Goal: Task Accomplishment & Management: Use online tool/utility

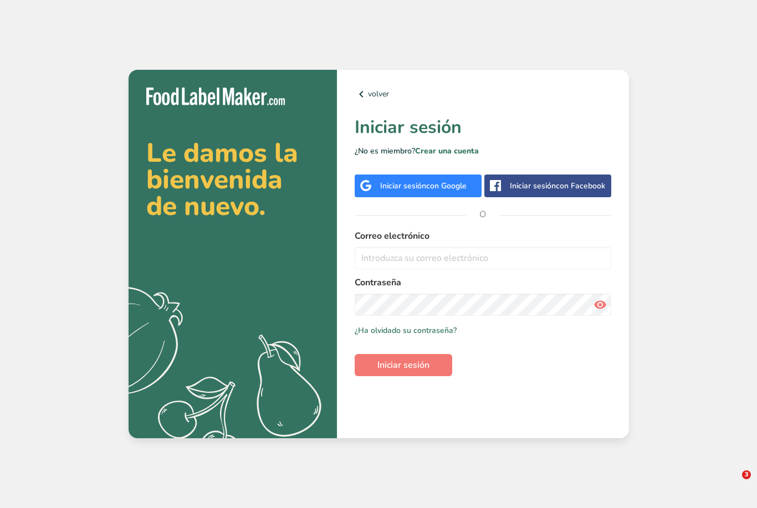
click at [29, 67] on div "Le damos la bienvenida de nuevo. .a{fill:#f5f3ed;} volver Iniciar sesión ¿No es…" at bounding box center [378, 254] width 757 height 508
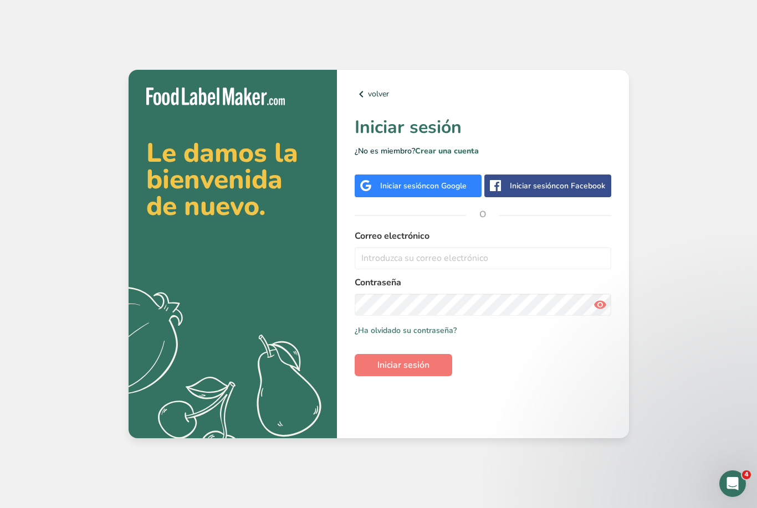
click at [429, 243] on label "Correo electrónico" at bounding box center [483, 236] width 257 height 13
click at [434, 269] on input "email" at bounding box center [483, 258] width 257 height 22
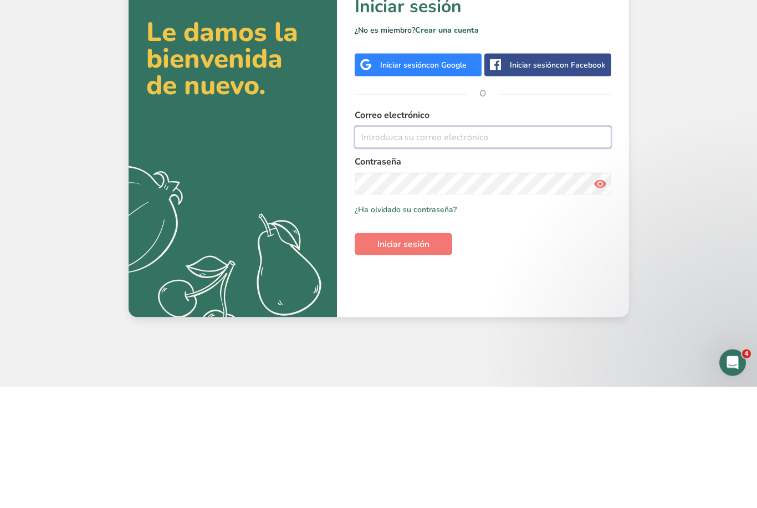
type input "[EMAIL_ADDRESS][DOMAIN_NAME]"
click at [403, 354] on button "Iniciar sesión" at bounding box center [404, 365] width 98 height 22
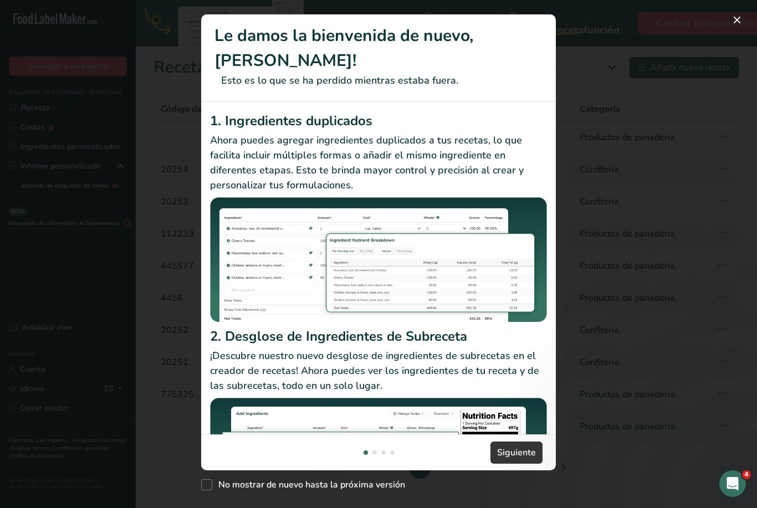
click at [735, 48] on div "New Features" at bounding box center [378, 254] width 757 height 508
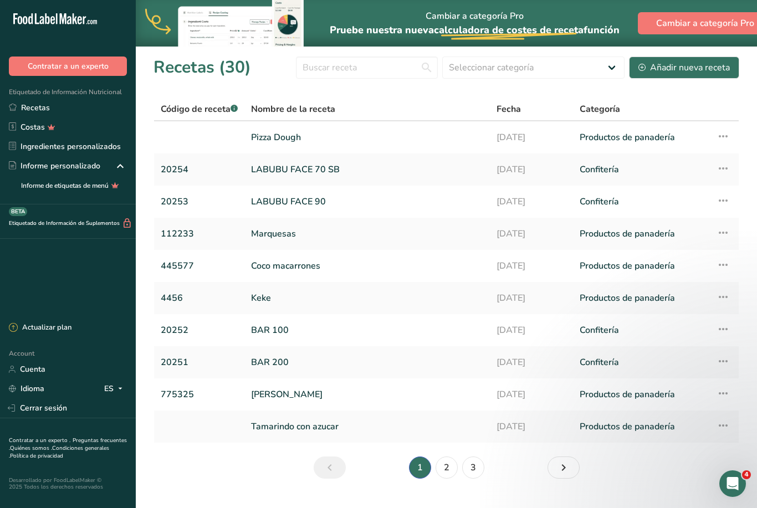
click at [288, 304] on link "Keke" at bounding box center [367, 298] width 232 height 23
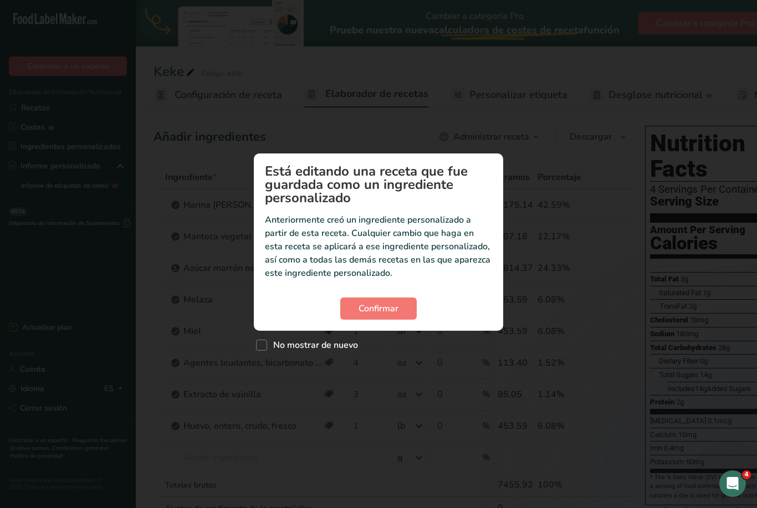
click at [387, 344] on div "No mostrar de nuevo" at bounding box center [379, 343] width 250 height 24
click at [379, 347] on div "No mostrar de nuevo" at bounding box center [379, 343] width 250 height 24
click at [387, 345] on div "No mostrar de nuevo" at bounding box center [379, 343] width 250 height 24
click at [392, 337] on div "No mostrar de nuevo" at bounding box center [379, 343] width 250 height 24
click at [389, 343] on div "No mostrar de nuevo" at bounding box center [379, 343] width 250 height 24
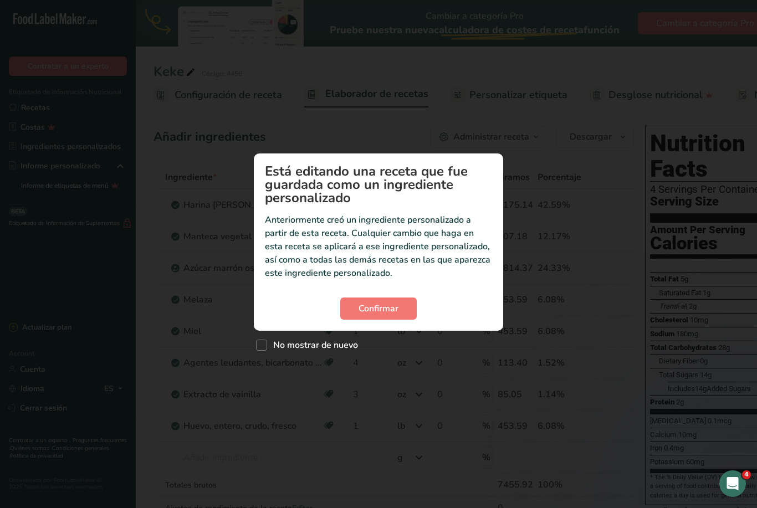
click at [263, 381] on div "Custom ingredient modal" at bounding box center [378, 254] width 757 height 508
click at [373, 344] on div "No mostrar de nuevo" at bounding box center [379, 343] width 250 height 24
click at [375, 356] on div "Custom ingredient modal" at bounding box center [378, 254] width 757 height 508
click at [375, 355] on div "Custom ingredient modal" at bounding box center [378, 254] width 757 height 508
click at [380, 343] on div "No mostrar de nuevo" at bounding box center [379, 343] width 250 height 24
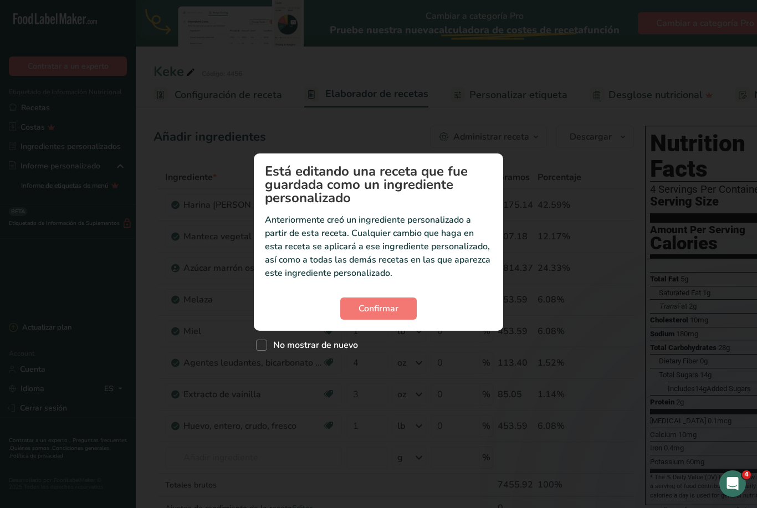
click at [379, 343] on div "No mostrar de nuevo" at bounding box center [379, 343] width 250 height 24
click at [266, 380] on div "Custom ingredient modal" at bounding box center [378, 254] width 757 height 508
click at [266, 378] on div "Custom ingredient modal" at bounding box center [378, 254] width 757 height 508
click at [265, 386] on div "Custom ingredient modal" at bounding box center [378, 254] width 757 height 508
click at [379, 347] on div "No mostrar de nuevo" at bounding box center [379, 343] width 250 height 24
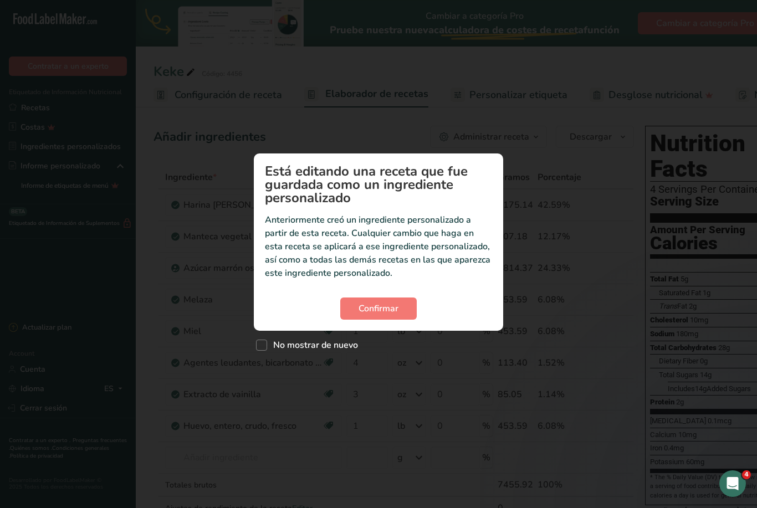
click at [379, 349] on div "No mostrar de nuevo" at bounding box center [379, 343] width 250 height 24
click at [378, 348] on div "No mostrar de nuevo" at bounding box center [379, 343] width 250 height 24
click at [382, 342] on div "No mostrar de nuevo" at bounding box center [379, 343] width 250 height 24
click at [381, 342] on div "No mostrar de nuevo" at bounding box center [379, 343] width 250 height 24
click at [386, 339] on div "No mostrar de nuevo" at bounding box center [379, 343] width 250 height 24
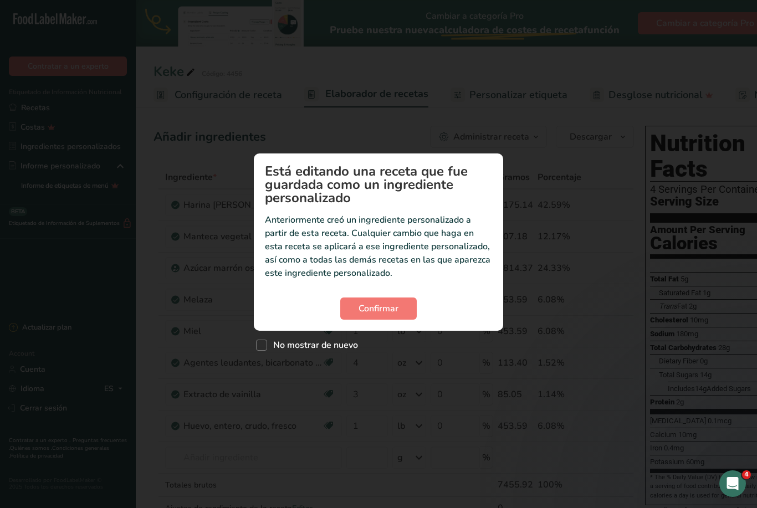
click at [734, 508] on html ".a-20{fill:#fff;} Contratar a un experto Etiquetado de Información Nutricional …" at bounding box center [378, 463] width 757 height 927
click at [492, 430] on div "Custom ingredient modal" at bounding box center [378, 254] width 757 height 508
click at [386, 342] on div "No mostrar de nuevo" at bounding box center [379, 343] width 250 height 24
click at [384, 347] on div "No mostrar de nuevo" at bounding box center [379, 343] width 250 height 24
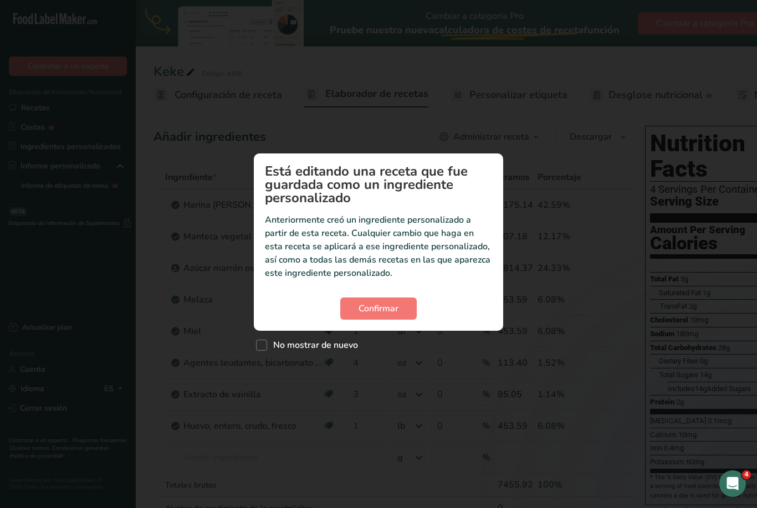
click at [384, 347] on div "No mostrar de nuevo" at bounding box center [379, 343] width 250 height 24
click at [392, 340] on div "No mostrar de nuevo" at bounding box center [379, 343] width 250 height 24
click at [386, 348] on div "No mostrar de nuevo" at bounding box center [379, 343] width 250 height 24
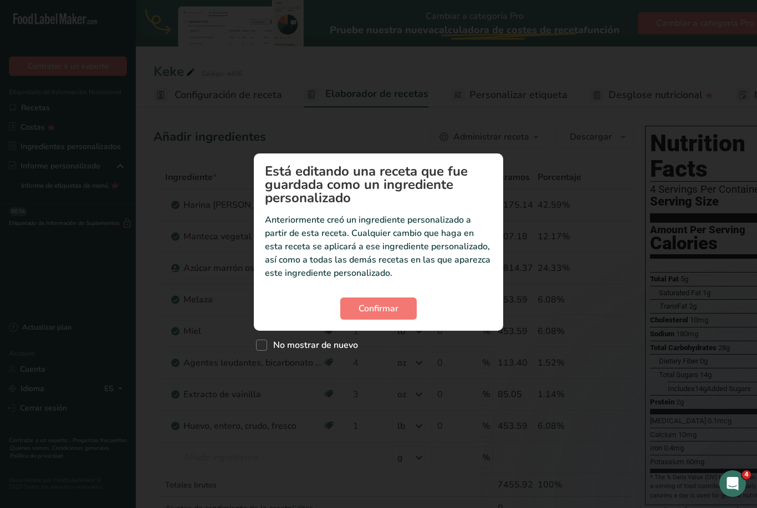
click at [388, 345] on div "No mostrar de nuevo" at bounding box center [379, 343] width 250 height 24
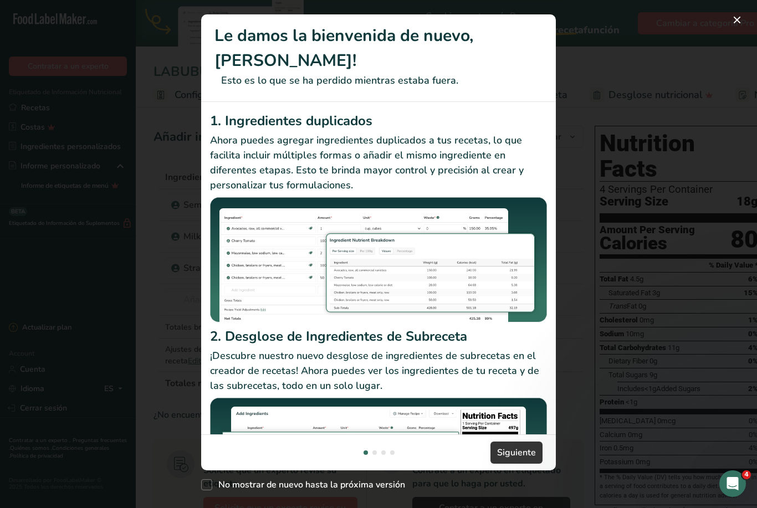
click at [739, 23] on button "New Features" at bounding box center [738, 20] width 18 height 18
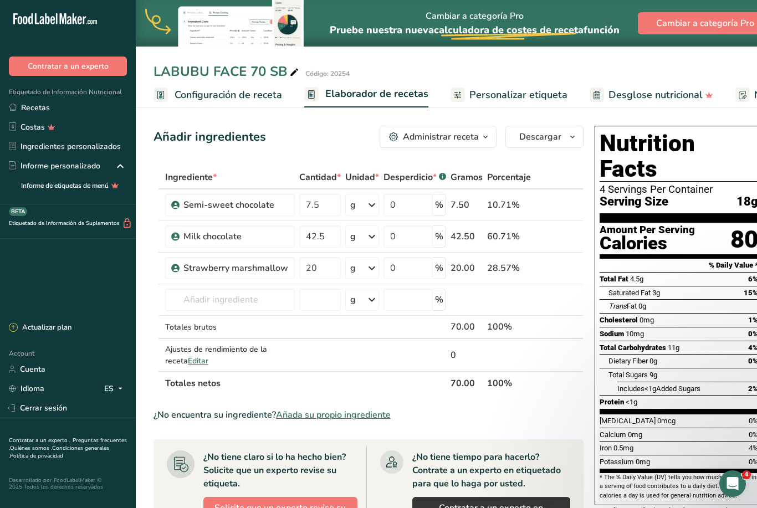
click at [40, 104] on link "Recetas" at bounding box center [68, 107] width 136 height 19
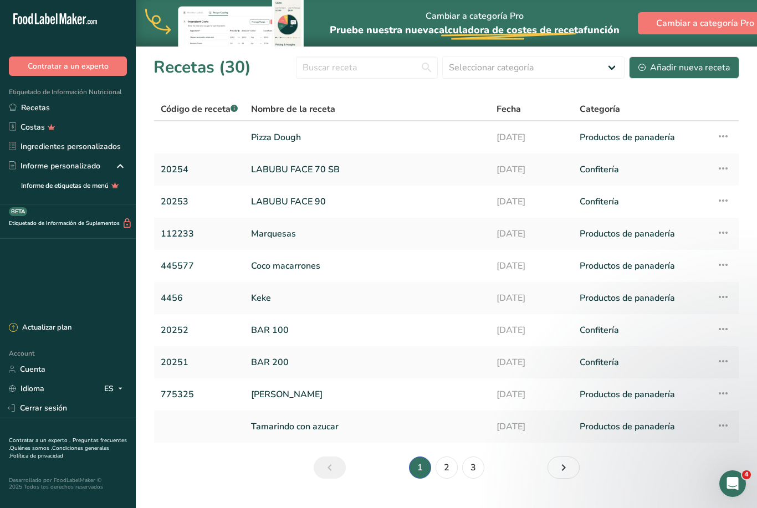
click at [258, 302] on link "Keke" at bounding box center [367, 298] width 232 height 23
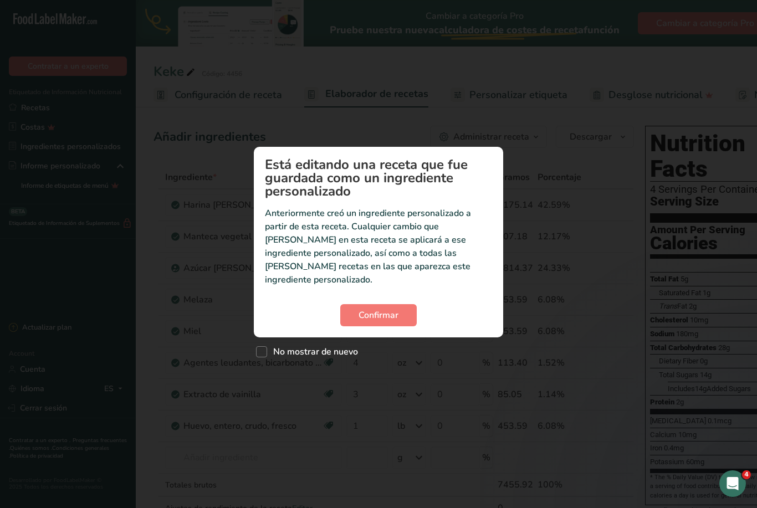
click at [377, 311] on span "Confirmar" at bounding box center [379, 315] width 40 height 13
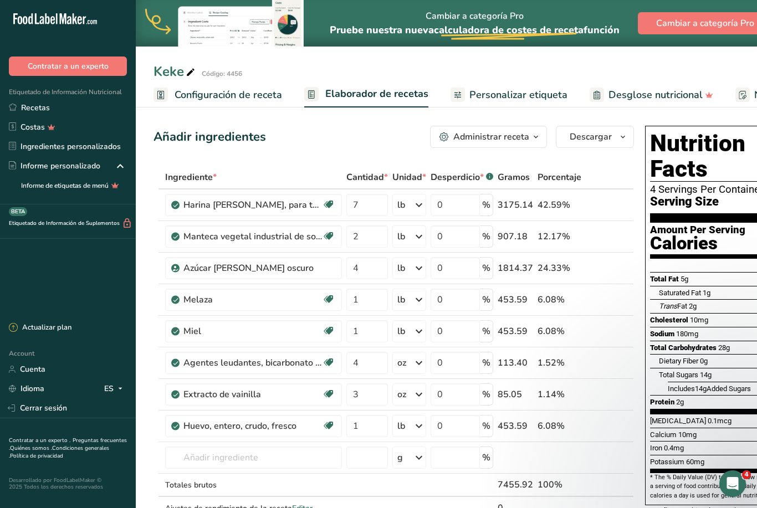
click at [250, 100] on span "Configuración de receta" at bounding box center [229, 95] width 108 height 15
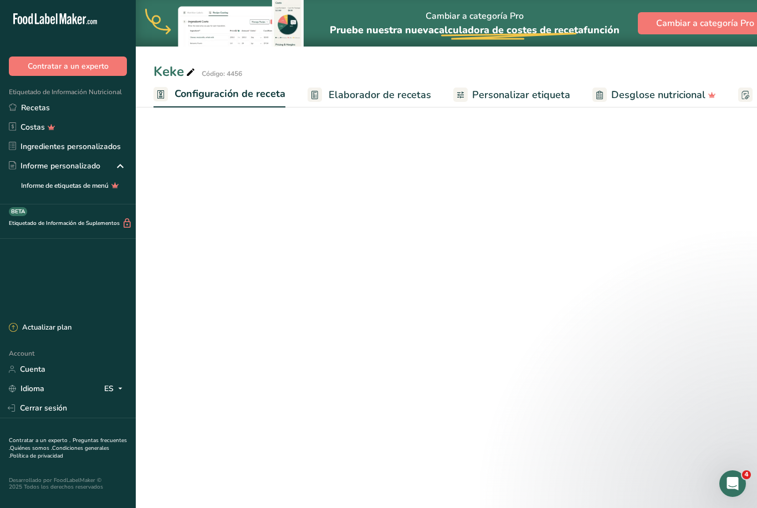
scroll to position [0, 4]
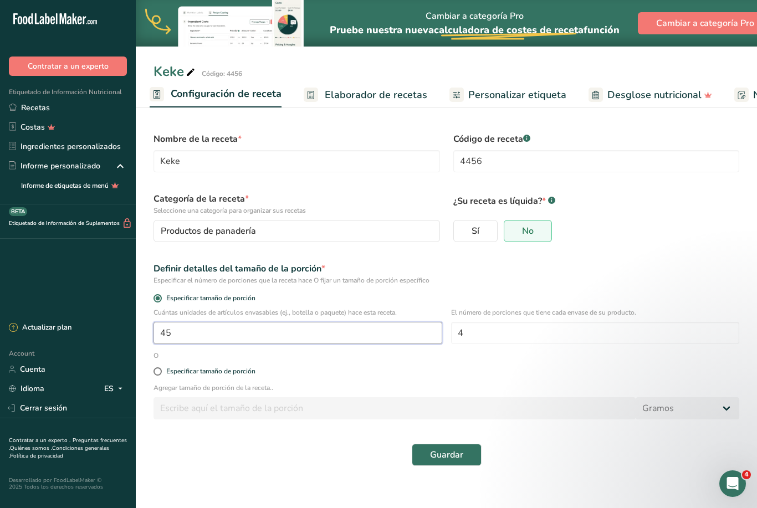
click at [211, 339] on input "45" at bounding box center [298, 333] width 289 height 22
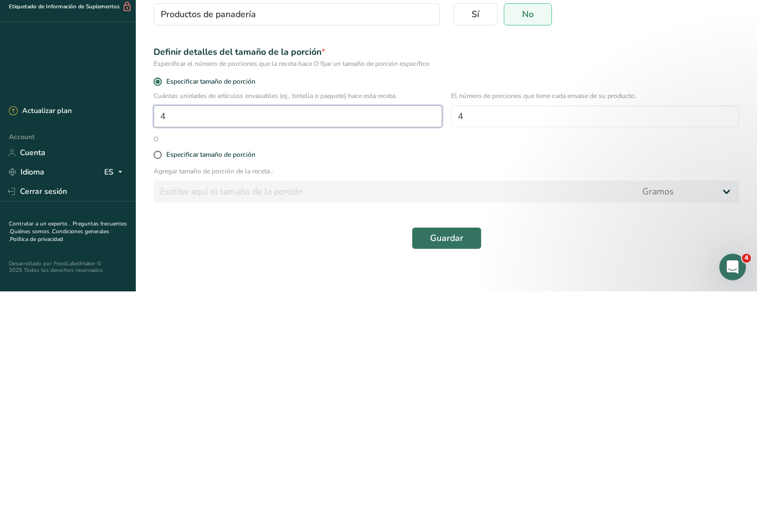
type input "1"
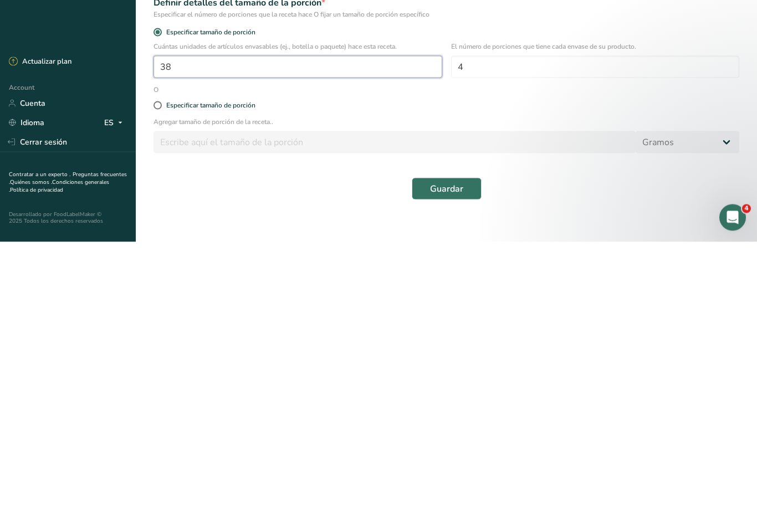
type input "38"
click at [454, 449] on span "Guardar" at bounding box center [446, 455] width 33 height 13
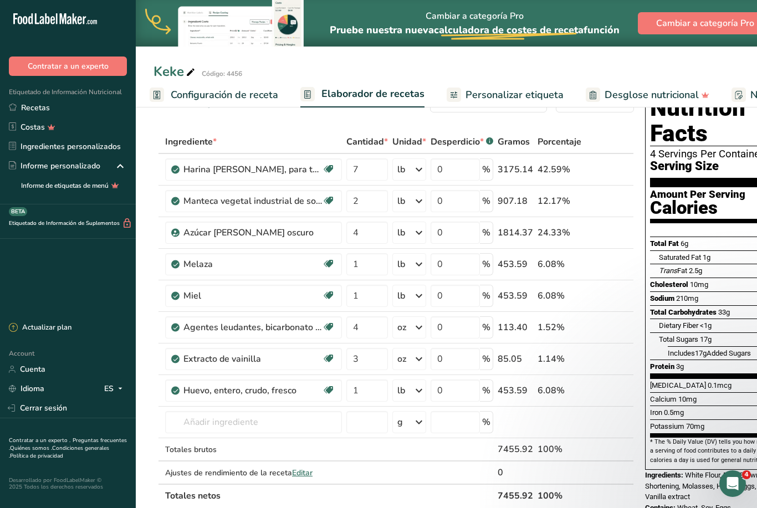
click at [38, 105] on link "Recetas" at bounding box center [68, 107] width 136 height 19
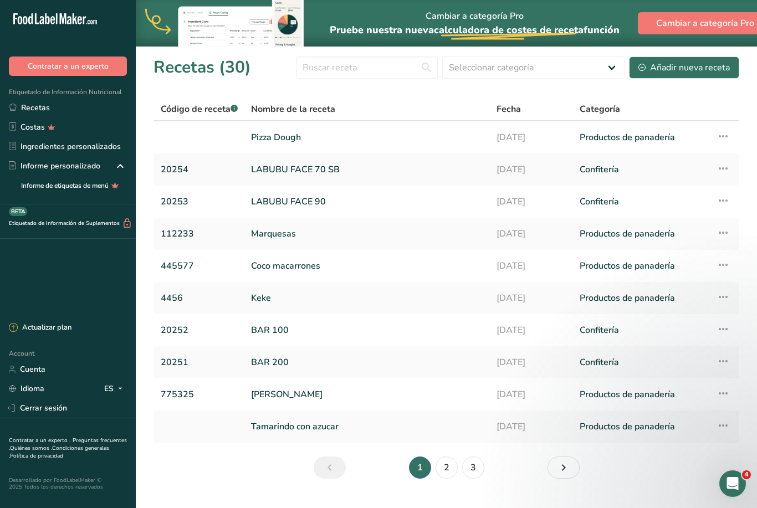
click at [276, 299] on link "Keke" at bounding box center [367, 298] width 232 height 23
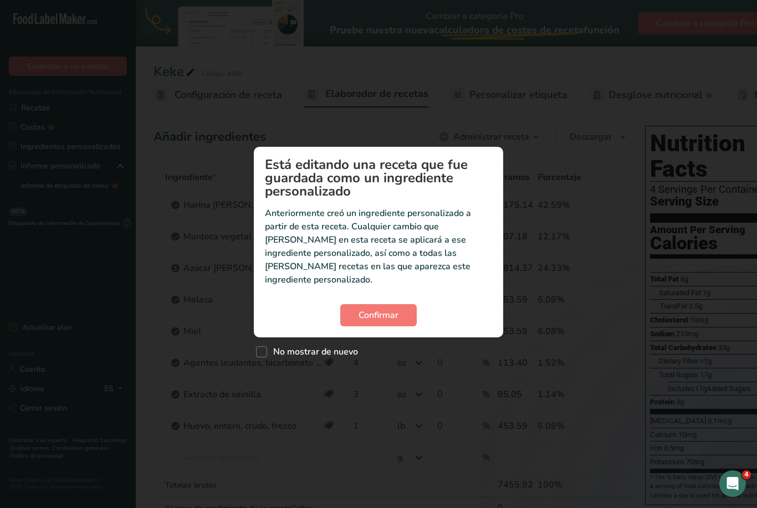
click at [388, 345] on div "No mostrar de nuevo" at bounding box center [379, 350] width 250 height 24
click at [380, 342] on div "No mostrar de nuevo" at bounding box center [379, 350] width 250 height 24
click at [387, 347] on div "No mostrar de nuevo" at bounding box center [379, 350] width 250 height 24
click at [396, 344] on div "No mostrar de nuevo" at bounding box center [379, 350] width 250 height 24
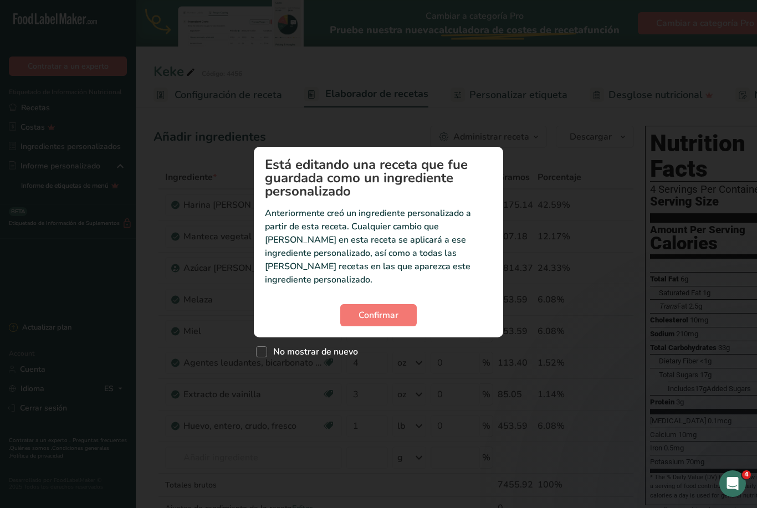
click at [396, 343] on div "No mostrar de nuevo" at bounding box center [379, 350] width 250 height 24
click at [380, 349] on div "No mostrar de nuevo" at bounding box center [379, 350] width 250 height 24
click at [262, 384] on div "Custom ingredient modal" at bounding box center [378, 254] width 757 height 508
click at [346, 347] on span "No mostrar de nuevo" at bounding box center [312, 352] width 91 height 11
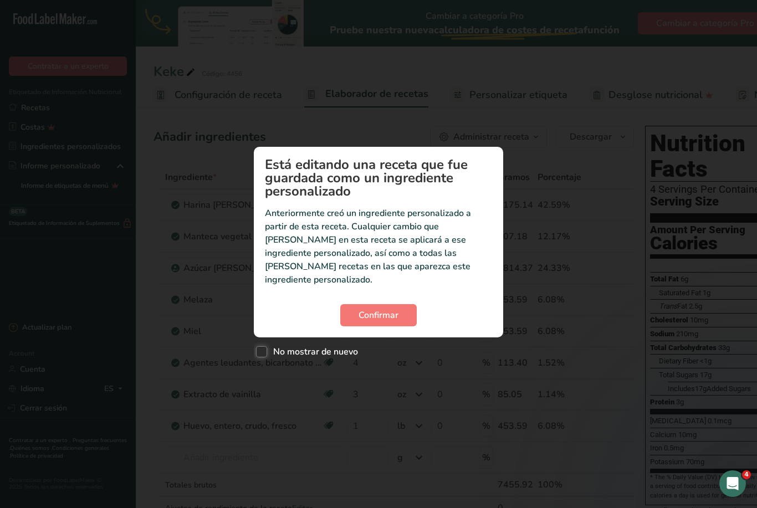
click at [263, 349] on input "No mostrar de nuevo" at bounding box center [259, 352] width 7 height 7
checkbox input "true"
click at [371, 347] on div "No mostrar de nuevo" at bounding box center [379, 350] width 250 height 24
click at [377, 350] on div "No mostrar de nuevo" at bounding box center [379, 350] width 250 height 24
click at [442, 427] on div "Custom ingredient modal" at bounding box center [378, 254] width 757 height 508
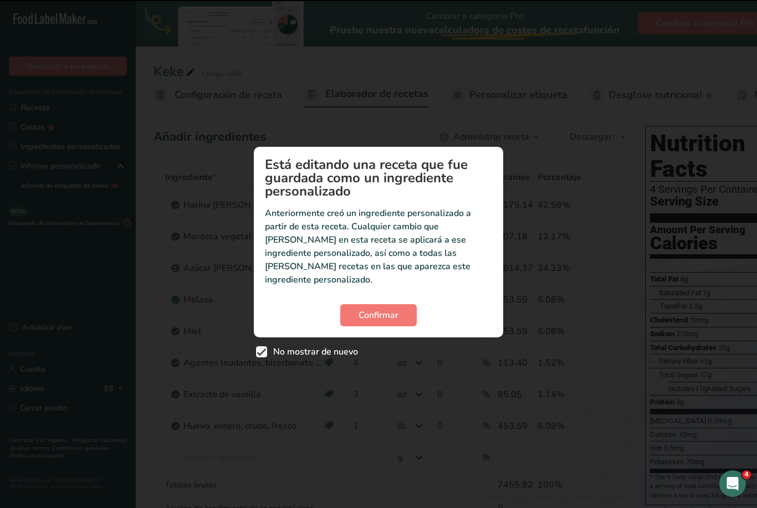
click at [444, 455] on div "Custom ingredient modal" at bounding box center [378, 254] width 757 height 508
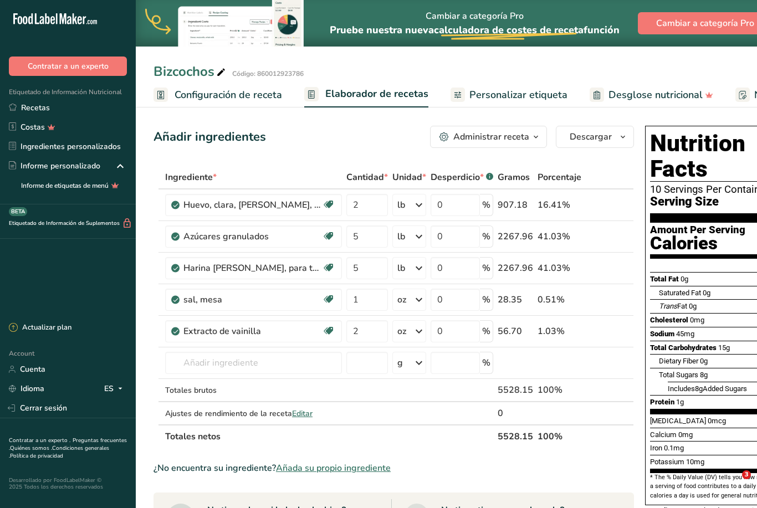
click at [22, 94] on div "New Features" at bounding box center [378, 254] width 757 height 508
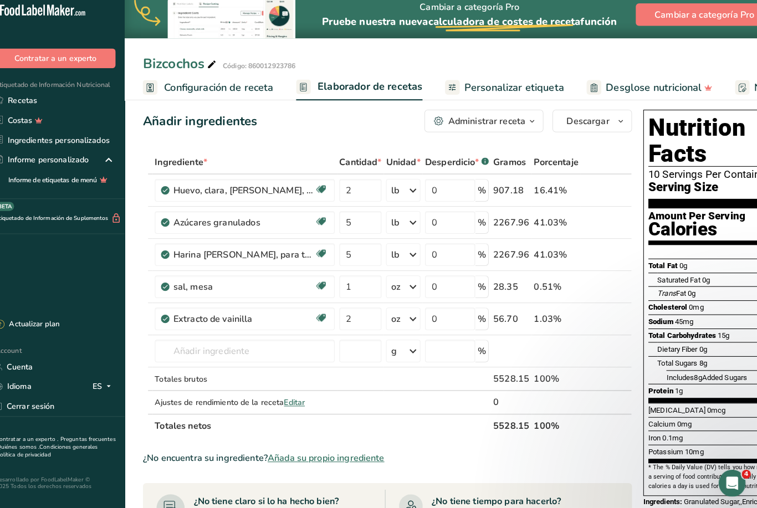
click at [17, 99] on link "Recetas" at bounding box center [68, 107] width 136 height 19
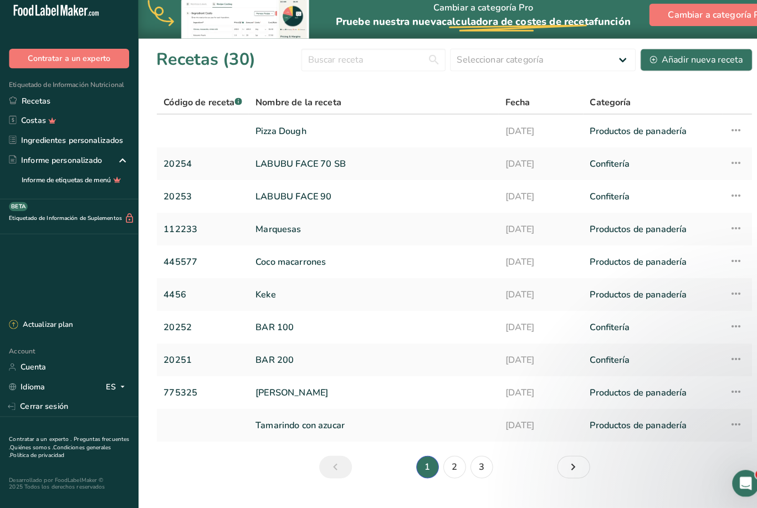
click at [266, 288] on link "Keke" at bounding box center [367, 298] width 232 height 23
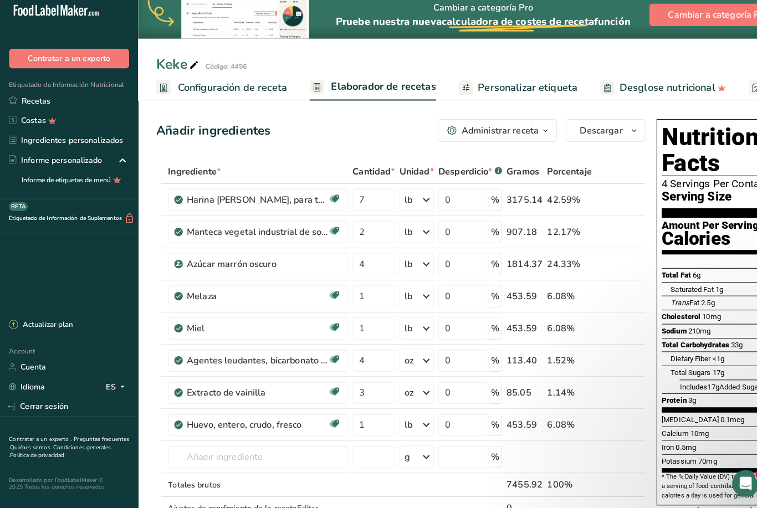
click at [218, 88] on span "Configuración de receta" at bounding box center [229, 95] width 108 height 15
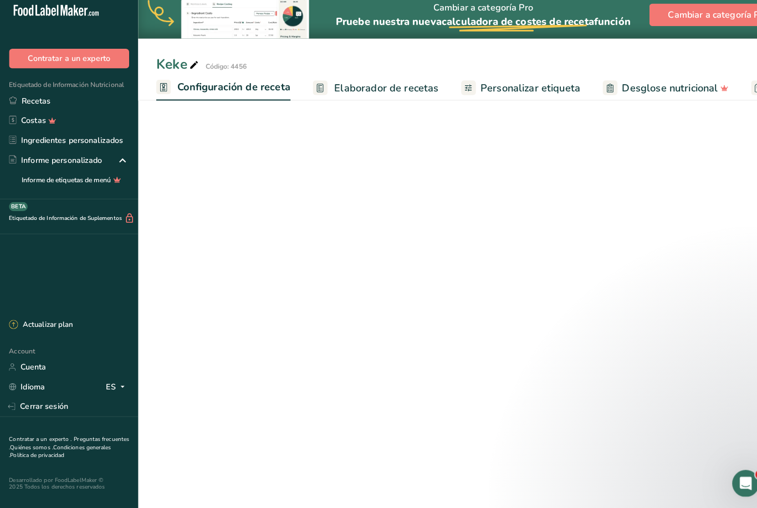
scroll to position [0, 4]
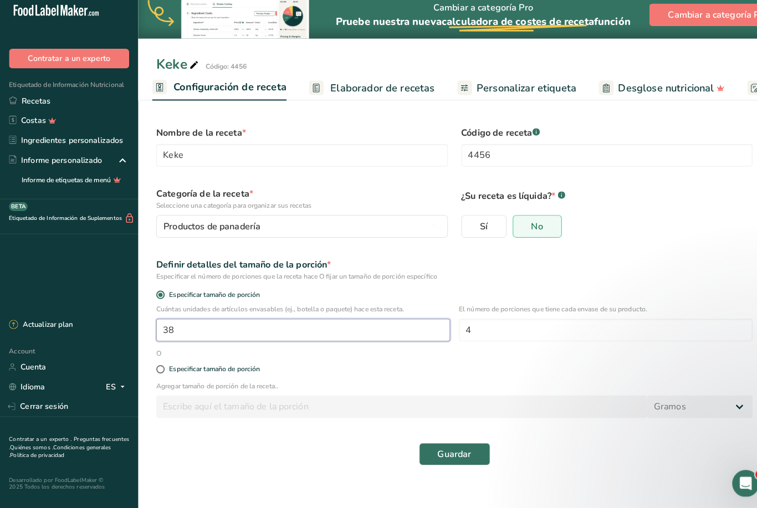
click at [211, 335] on input "38" at bounding box center [298, 333] width 289 height 22
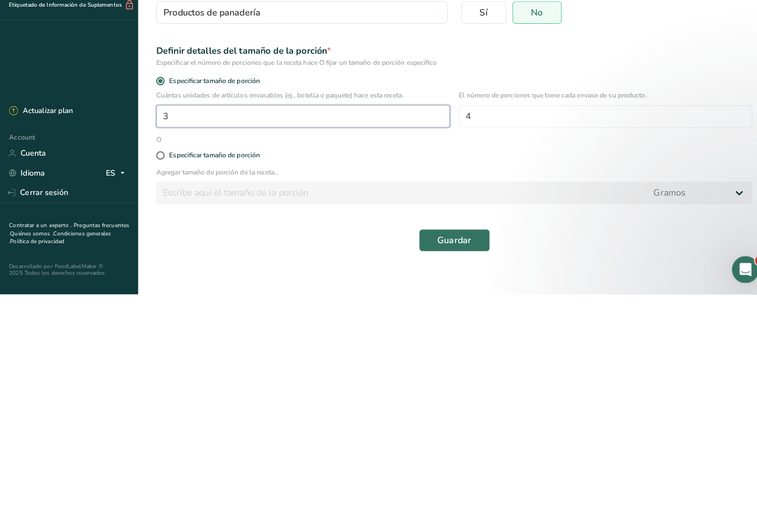
type input "1"
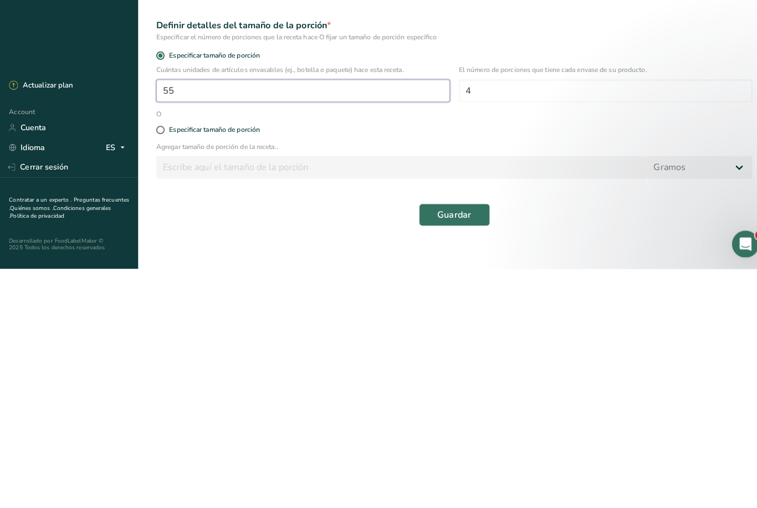
type input "55"
click at [447, 449] on span "Guardar" at bounding box center [446, 455] width 33 height 13
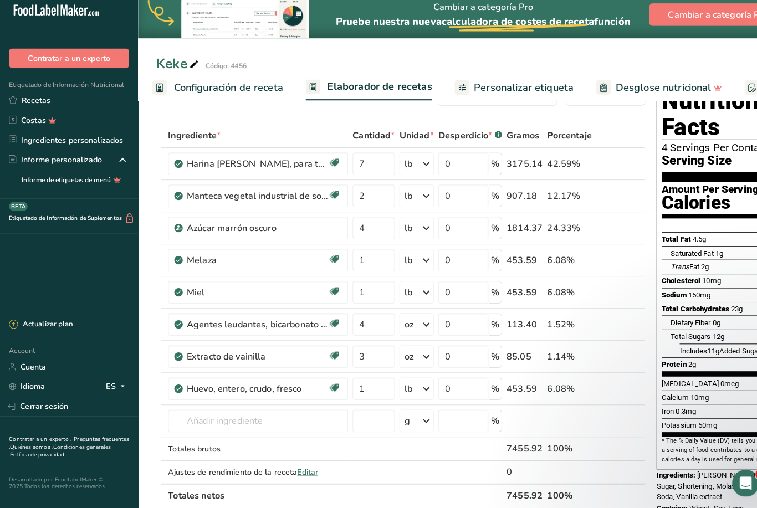
click at [232, 91] on span "Configuración de receta" at bounding box center [225, 95] width 108 height 15
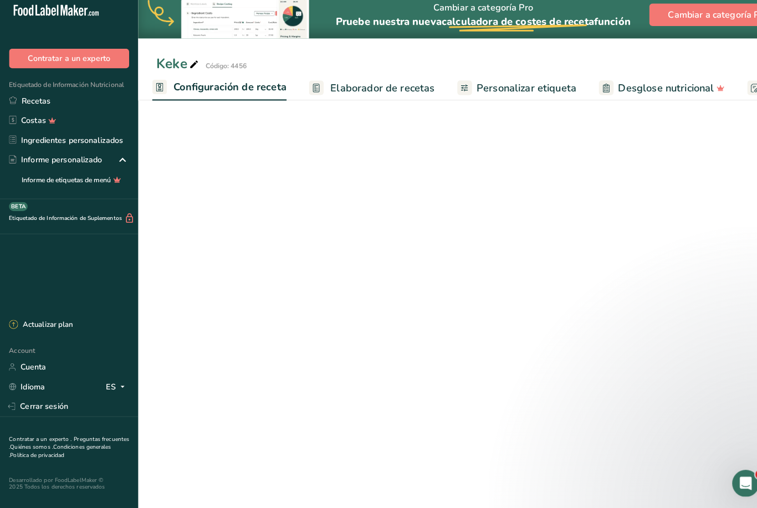
scroll to position [35, 0]
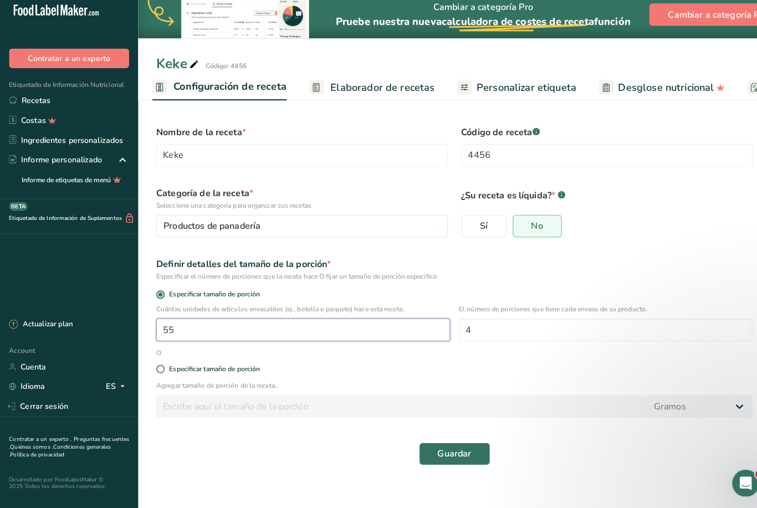
click at [223, 322] on input "55" at bounding box center [298, 333] width 289 height 22
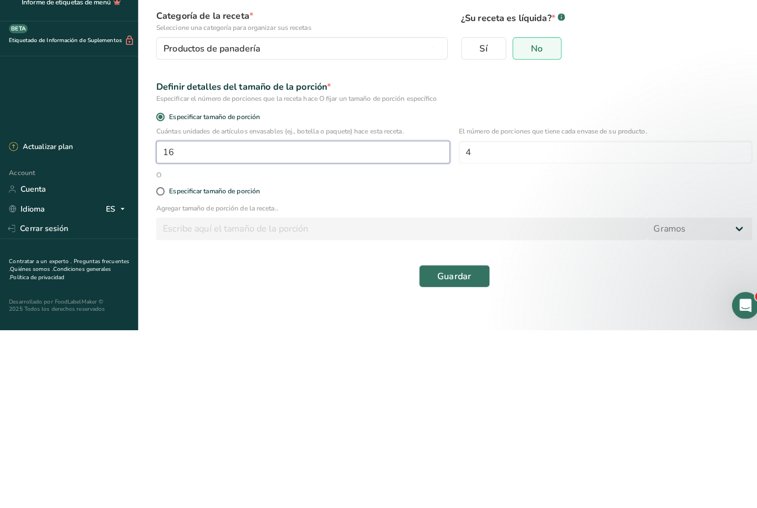
type input "1"
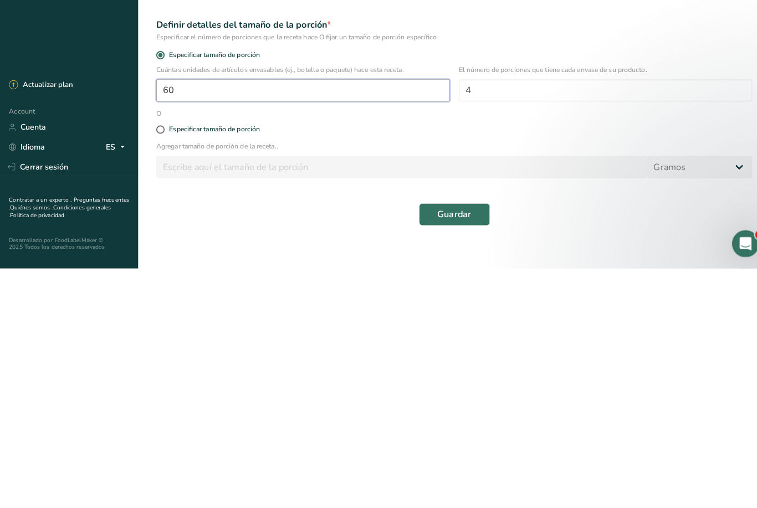
type input "60"
click at [451, 449] on span "Guardar" at bounding box center [446, 455] width 33 height 13
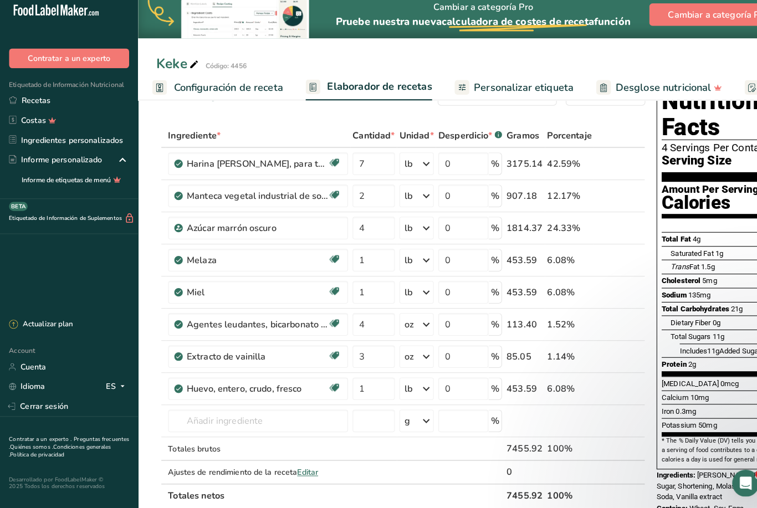
click at [232, 89] on span "Configuración de receta" at bounding box center [225, 95] width 108 height 15
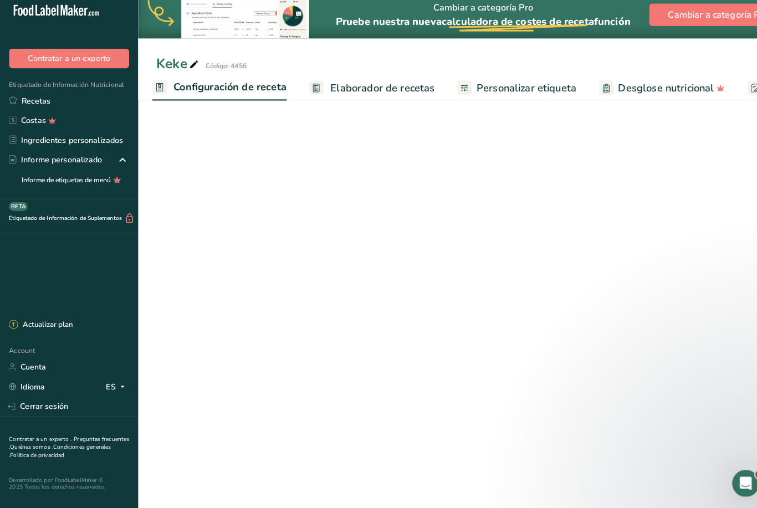
scroll to position [35, 0]
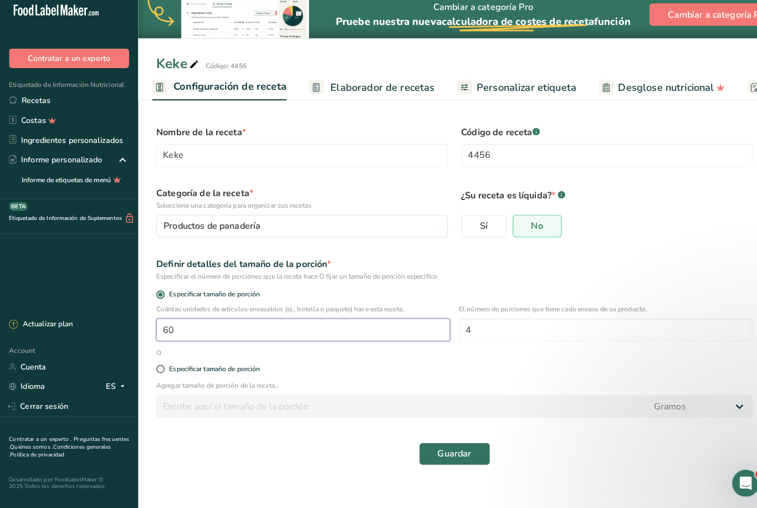
click at [222, 322] on input "60" at bounding box center [298, 333] width 289 height 22
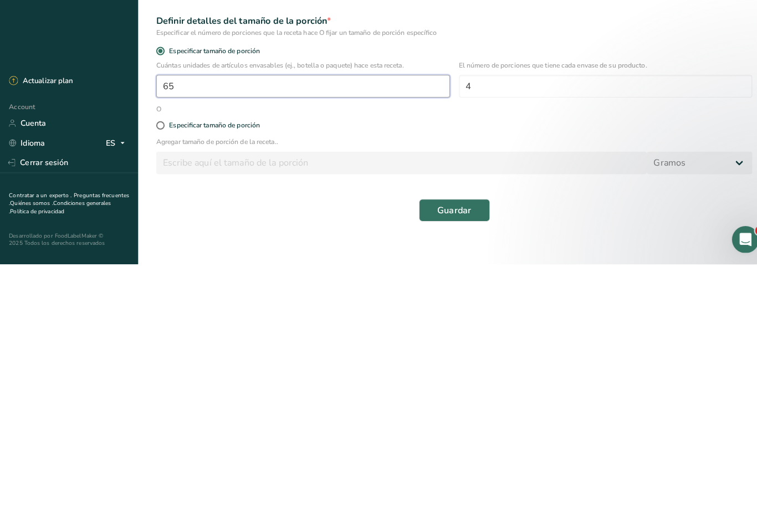
type input "65"
click at [445, 449] on span "Guardar" at bounding box center [446, 455] width 33 height 13
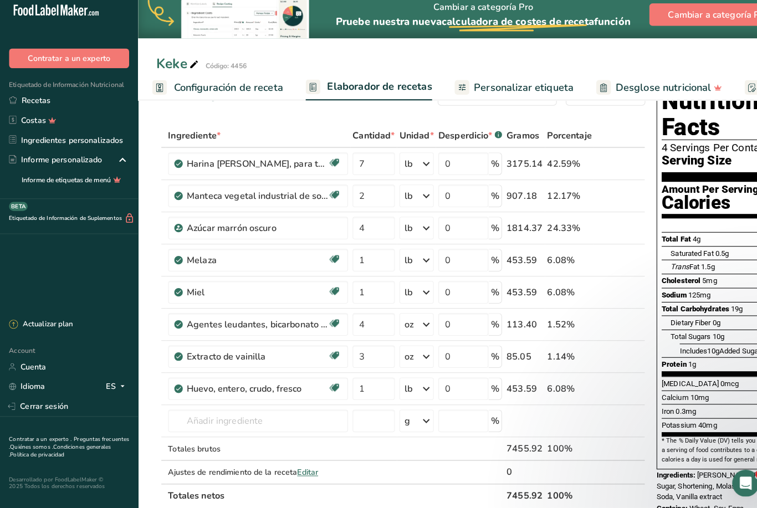
click at [224, 88] on span "Configuración de receta" at bounding box center [225, 95] width 108 height 15
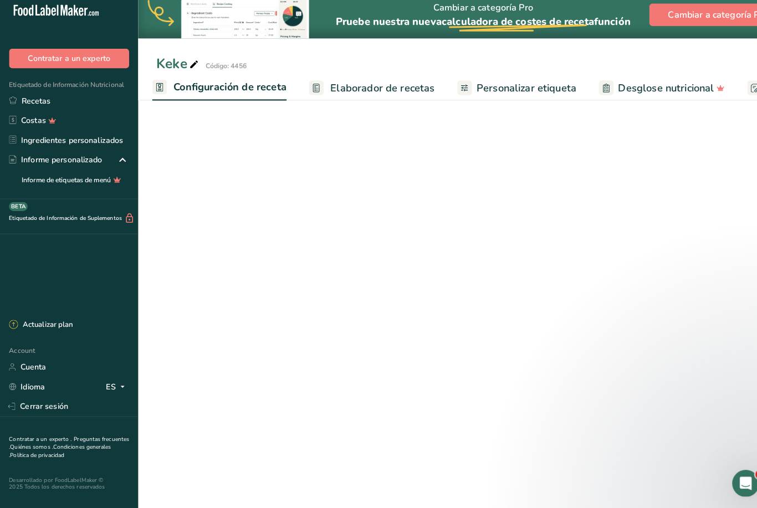
scroll to position [35, 0]
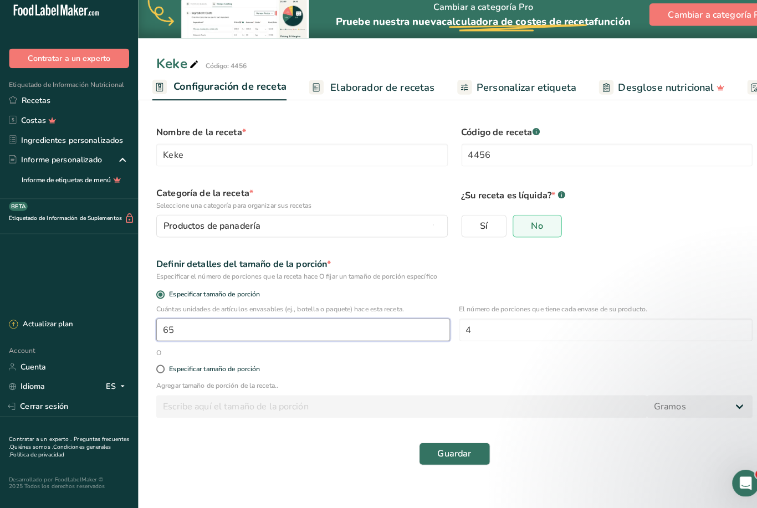
click at [228, 322] on input "65" at bounding box center [298, 333] width 289 height 22
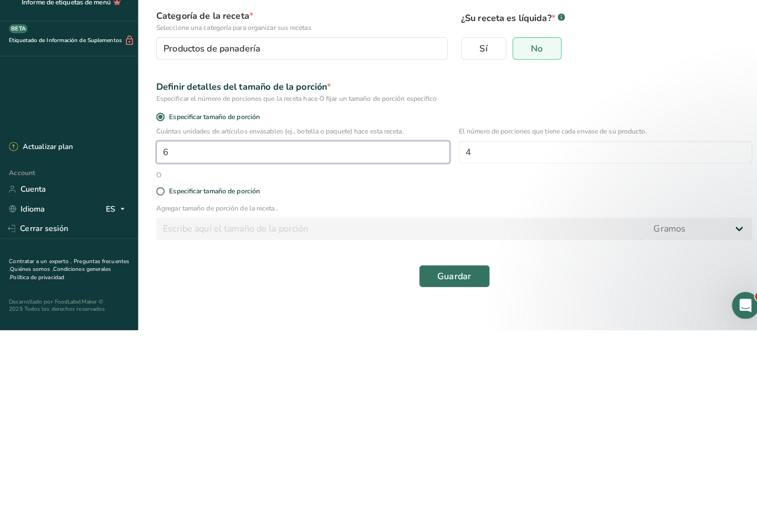
type input "1"
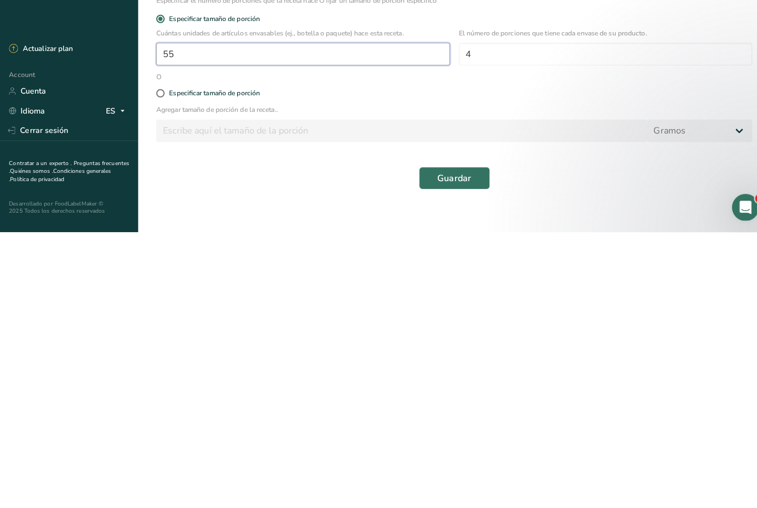
type input "55"
click at [450, 449] on span "Guardar" at bounding box center [446, 455] width 33 height 13
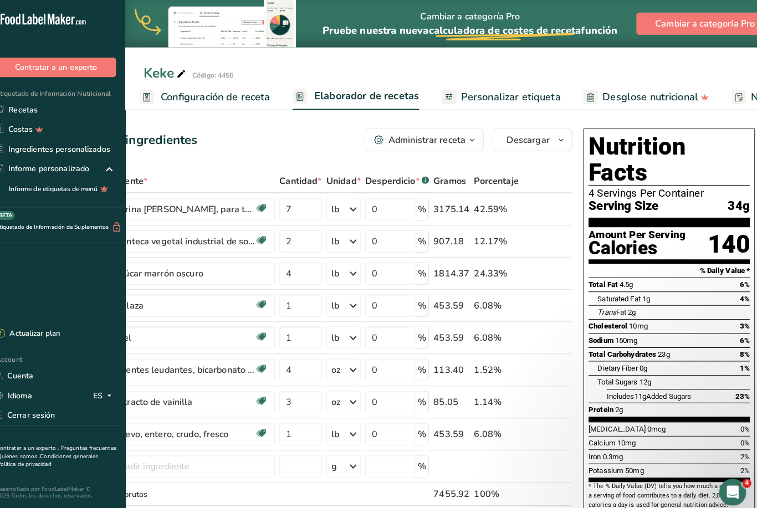
scroll to position [0, 58]
click at [532, 143] on span "Descargar" at bounding box center [533, 137] width 42 height 13
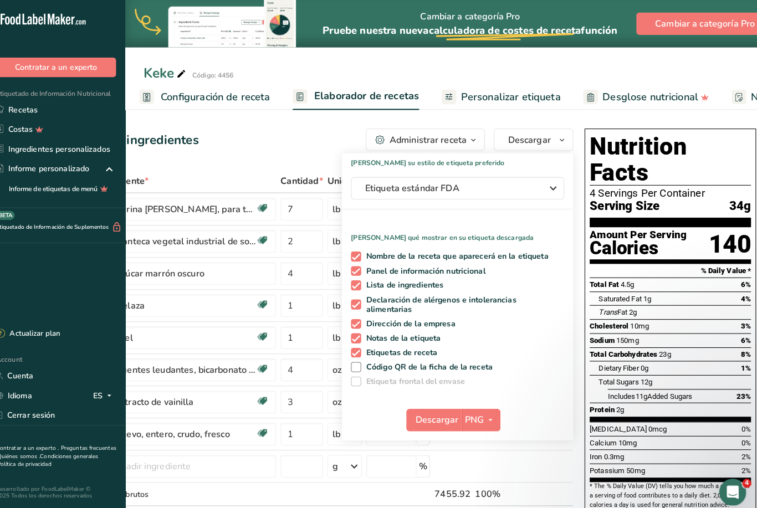
click at [439, 416] on span "Descargar" at bounding box center [442, 412] width 42 height 13
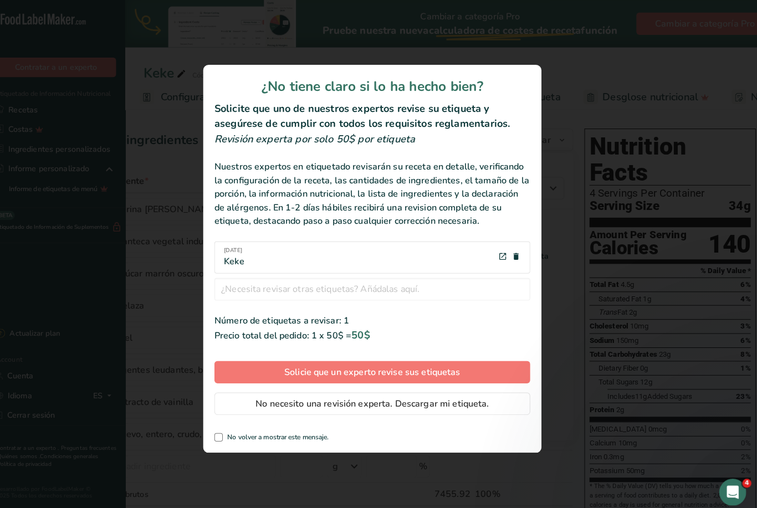
click at [447, 401] on span "No necesito una revisión experta. Descargar mi etiqueta." at bounding box center [379, 396] width 230 height 13
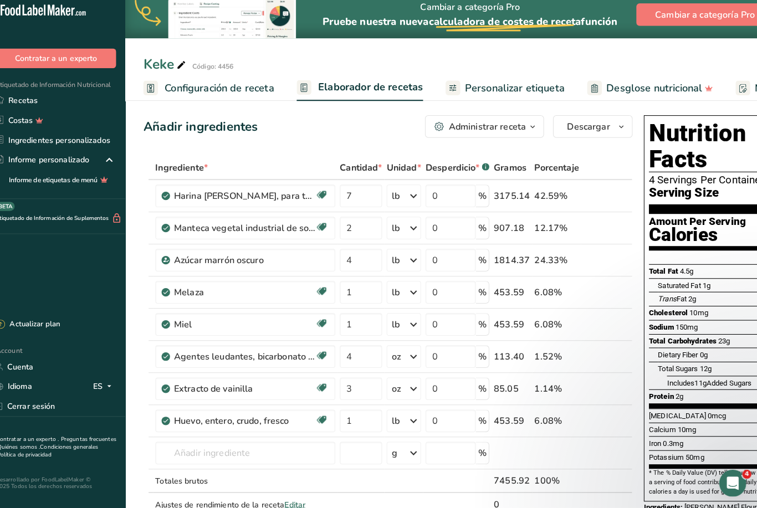
scroll to position [2, 0]
